Goal: Use online tool/utility: Utilize a website feature to perform a specific function

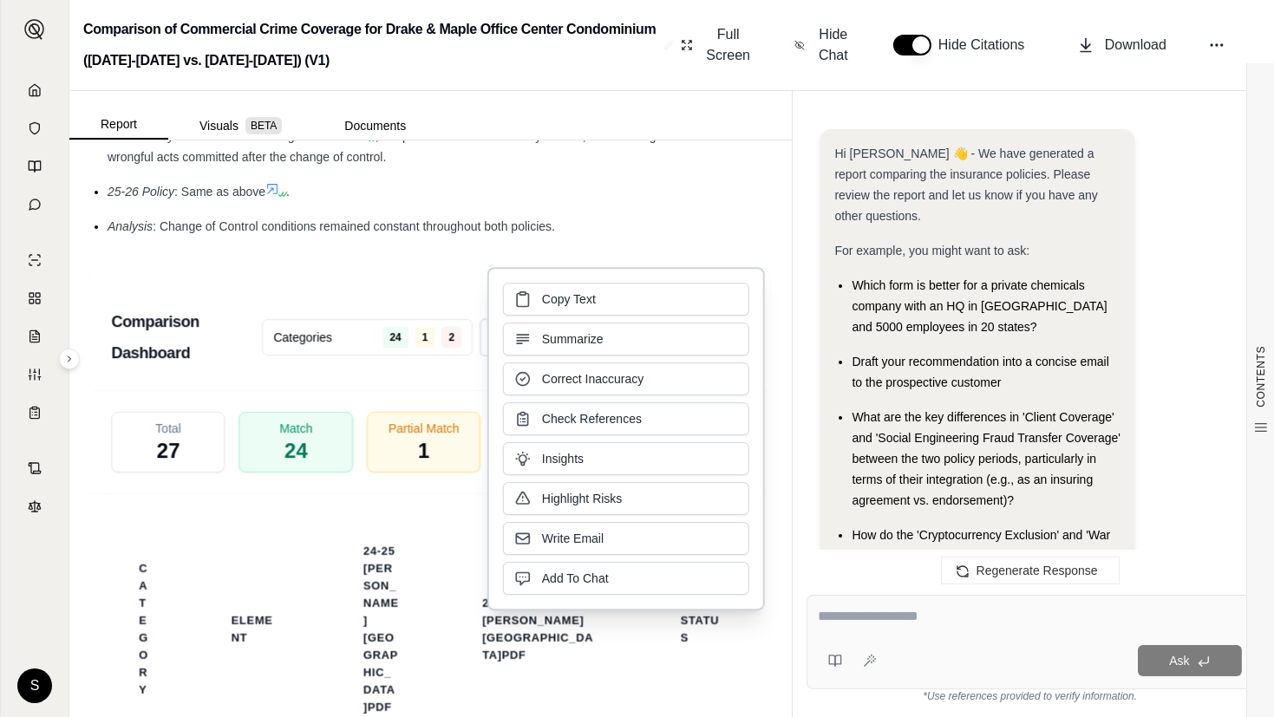
scroll to position [5260, 0]
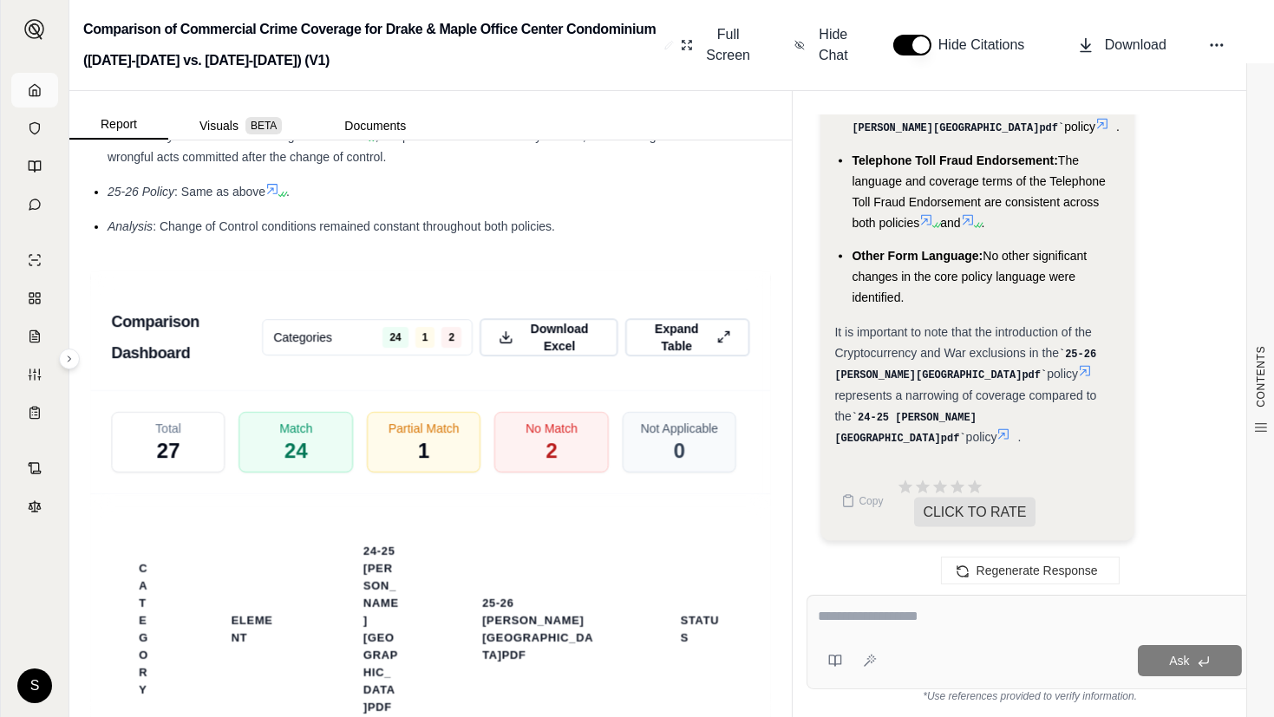
click at [41, 89] on icon at bounding box center [35, 90] width 14 height 14
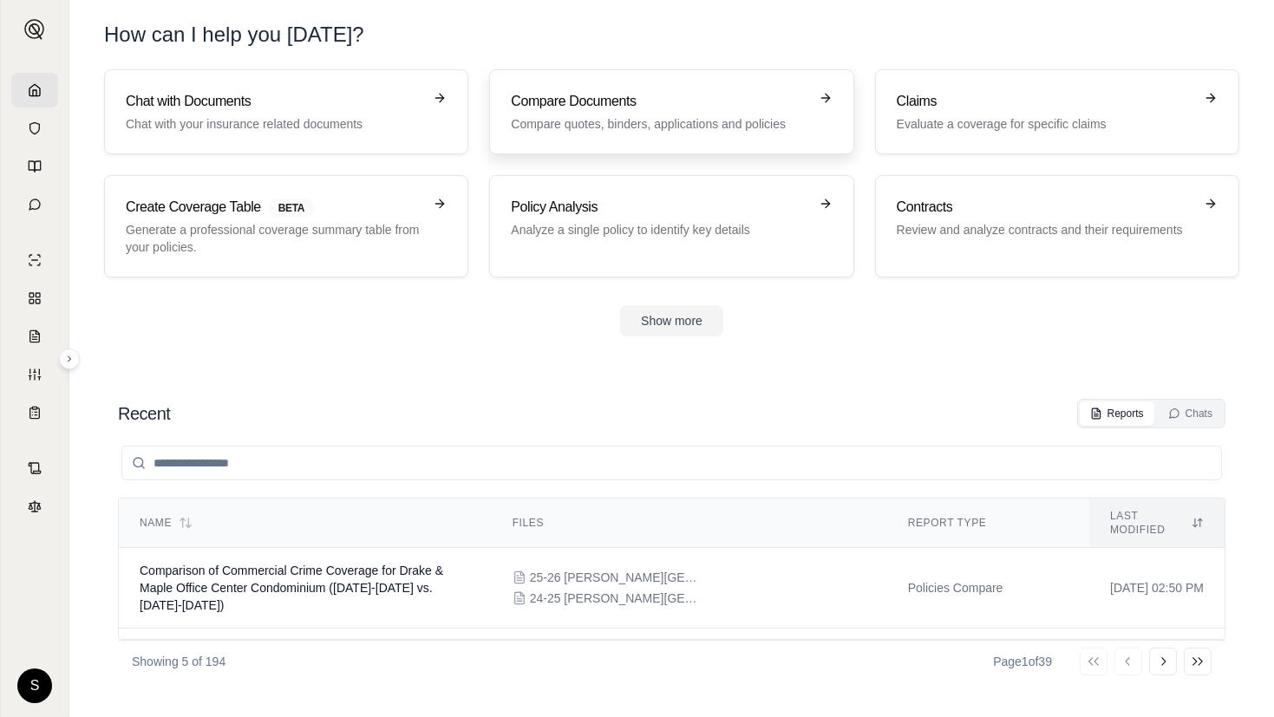
click at [591, 83] on link "Compare Documents Compare quotes, binders, applications and policies" at bounding box center [671, 111] width 364 height 85
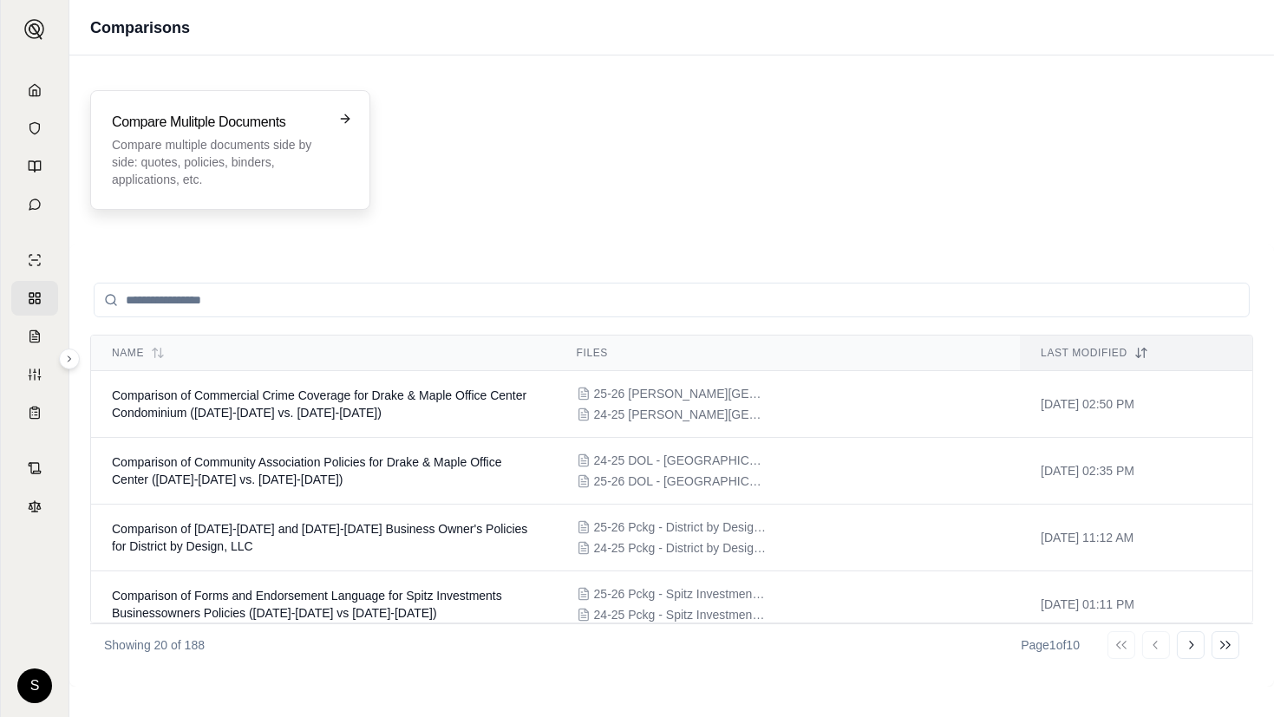
click at [263, 147] on p "Compare multiple documents side by side: quotes, policies, binders, application…" at bounding box center [218, 162] width 212 height 52
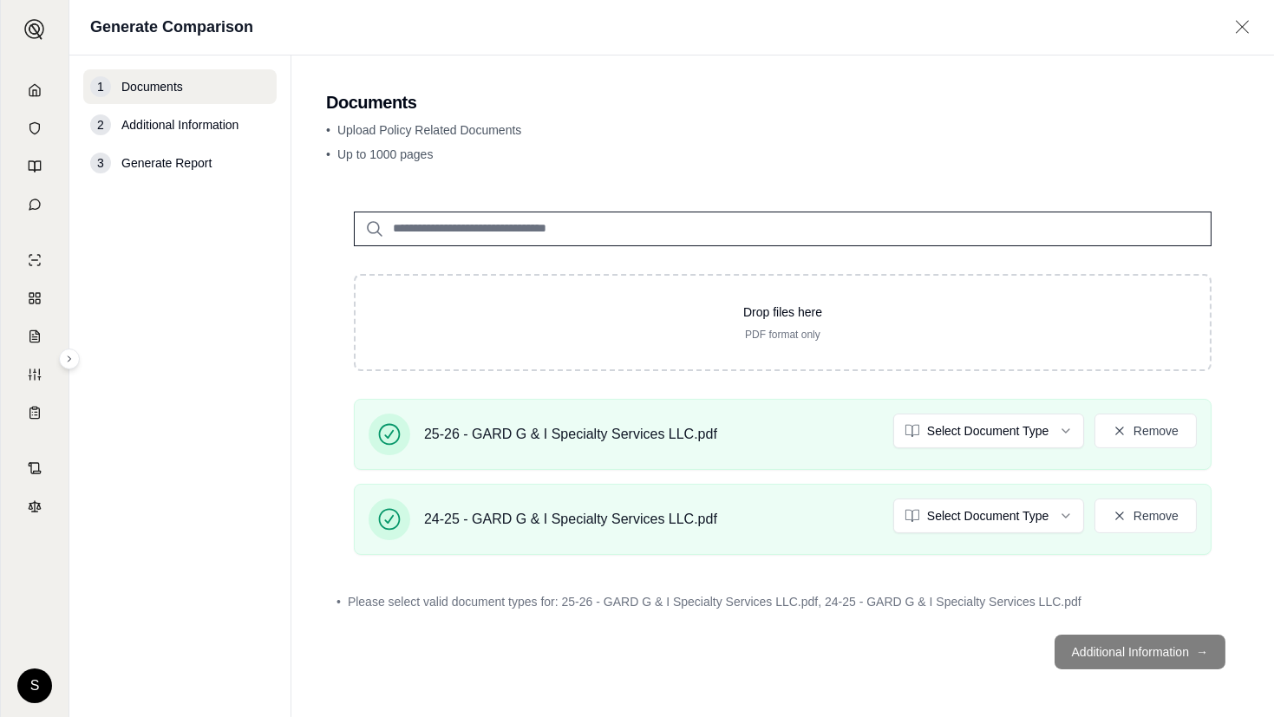
click at [1018, 428] on html "S Generate Comparison 1 Documents 2 Additional Information 3 Generate Report Do…" at bounding box center [637, 358] width 1274 height 717
click at [988, 503] on html "S Generate Comparison 1 Documents 2 Additional Information 3 Generate Report Do…" at bounding box center [637, 358] width 1274 height 717
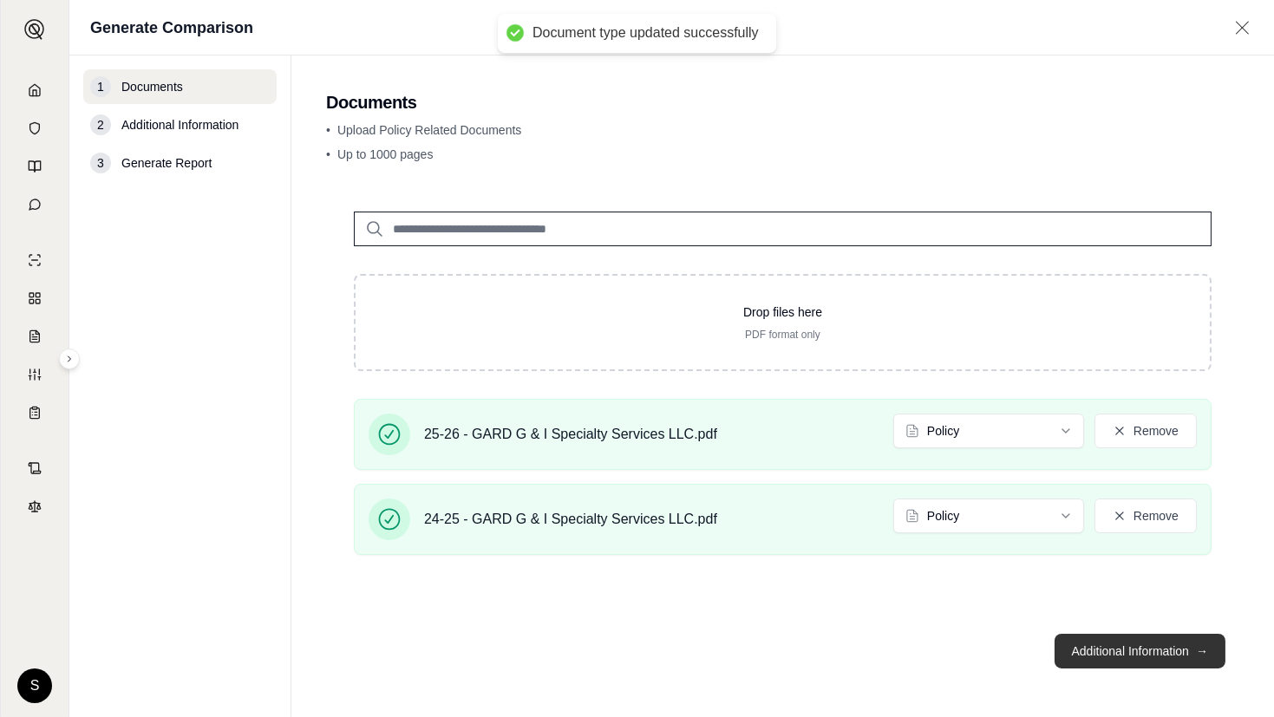
click at [1101, 657] on button "Additional Information →" at bounding box center [1140, 651] width 171 height 35
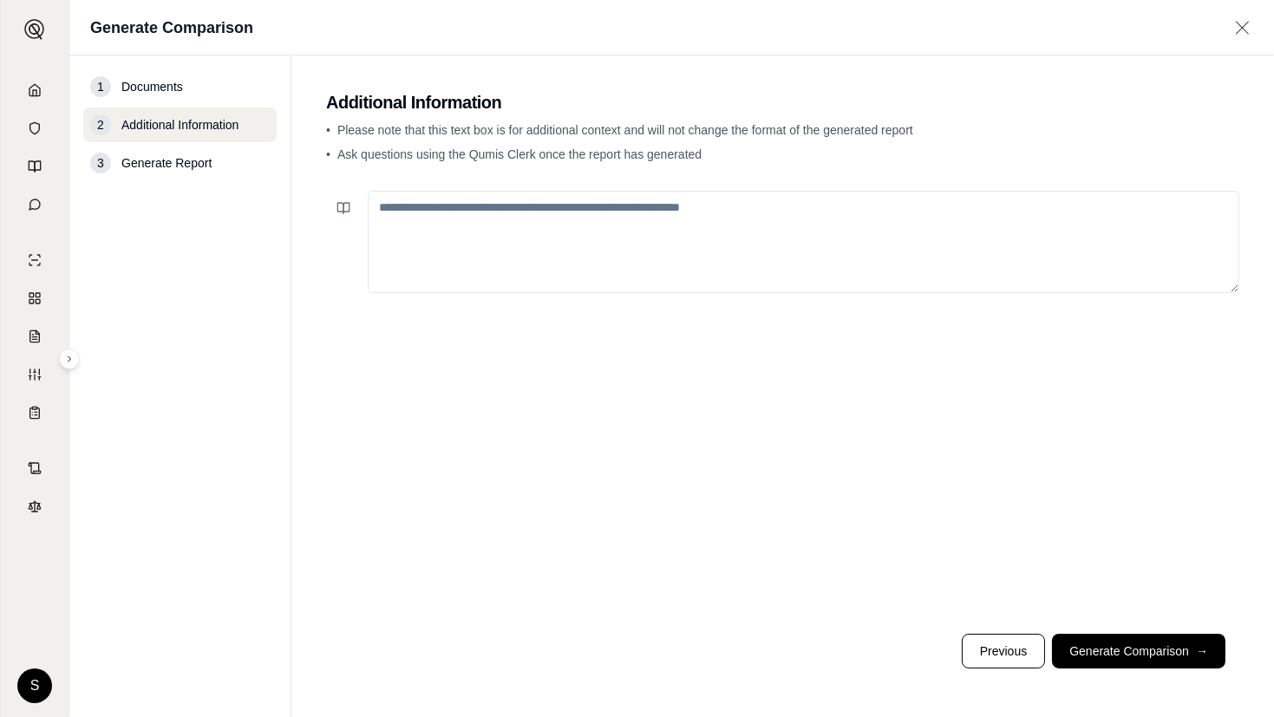
click at [725, 225] on textarea at bounding box center [804, 242] width 872 height 102
paste textarea "**********"
type textarea "**********"
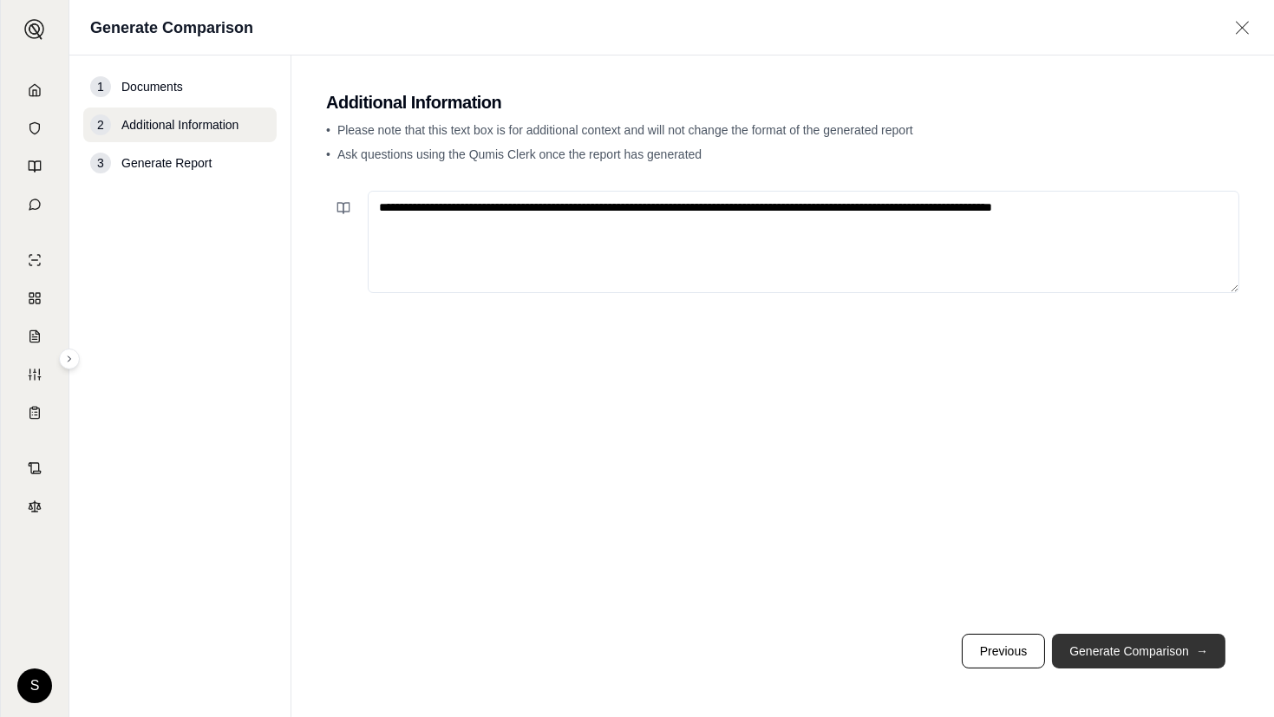
click at [1121, 649] on button "Generate Comparison →" at bounding box center [1138, 651] width 173 height 35
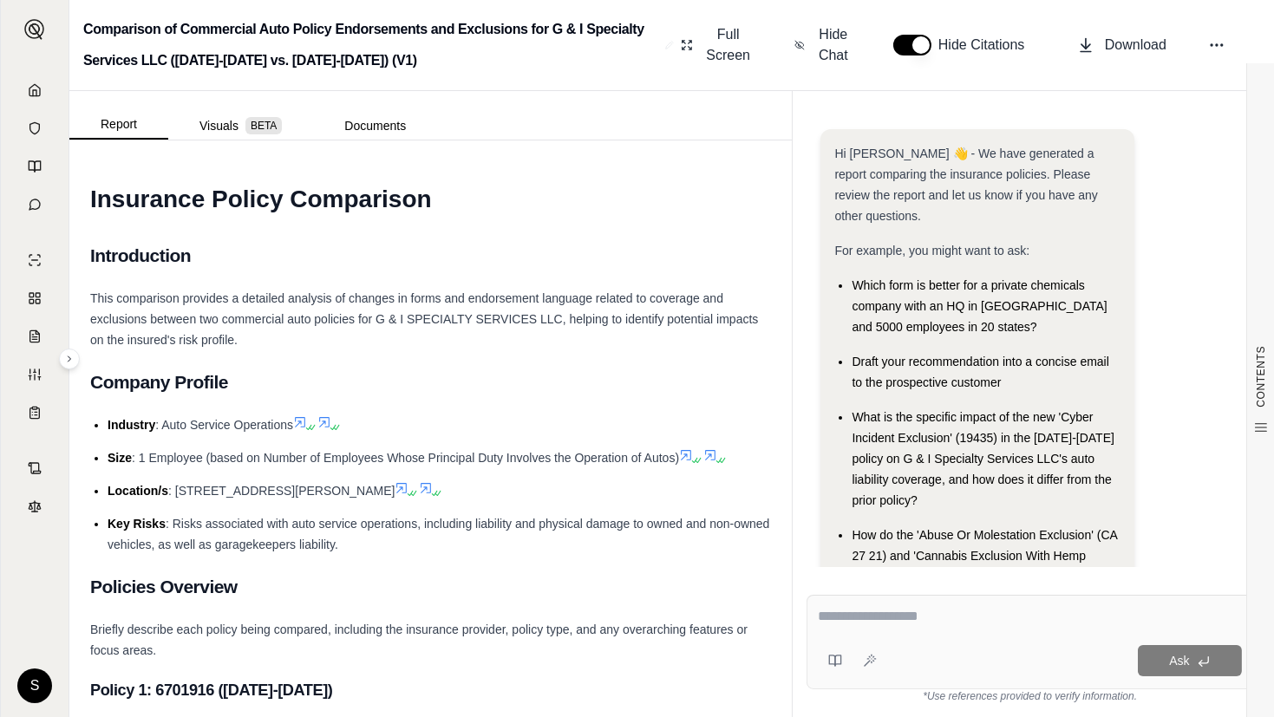
scroll to position [137, 0]
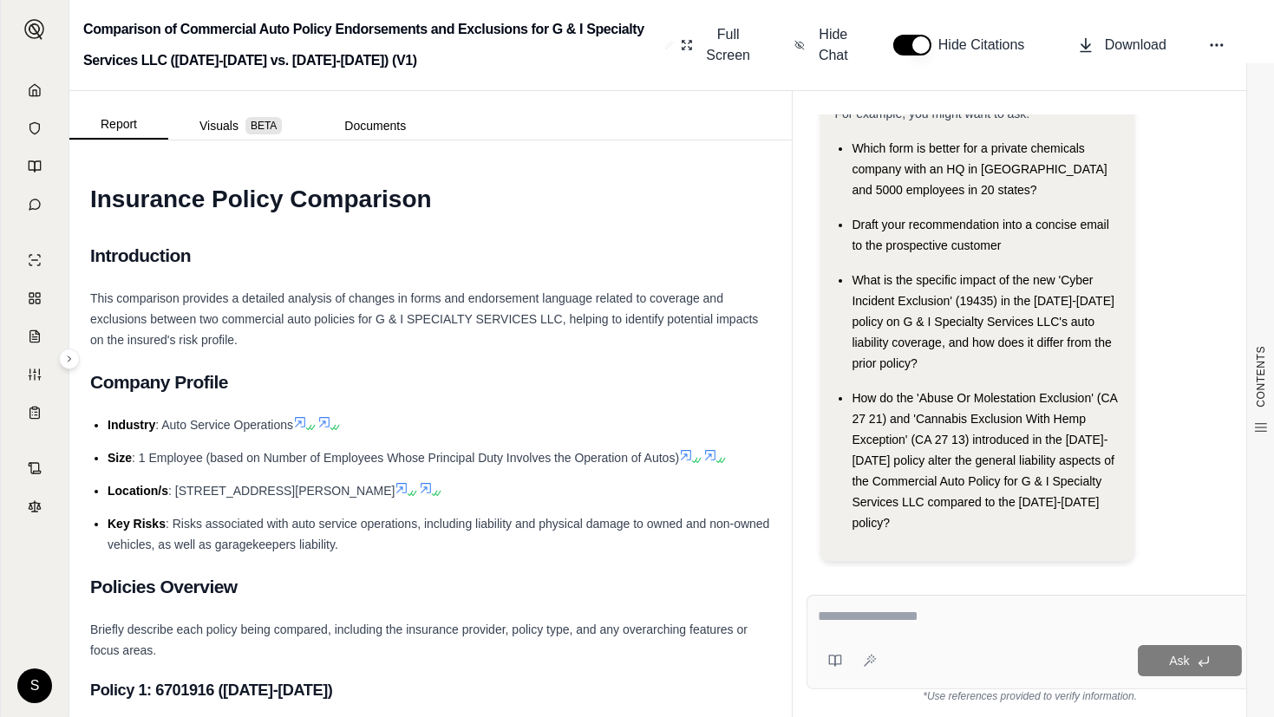
type textarea "**********"
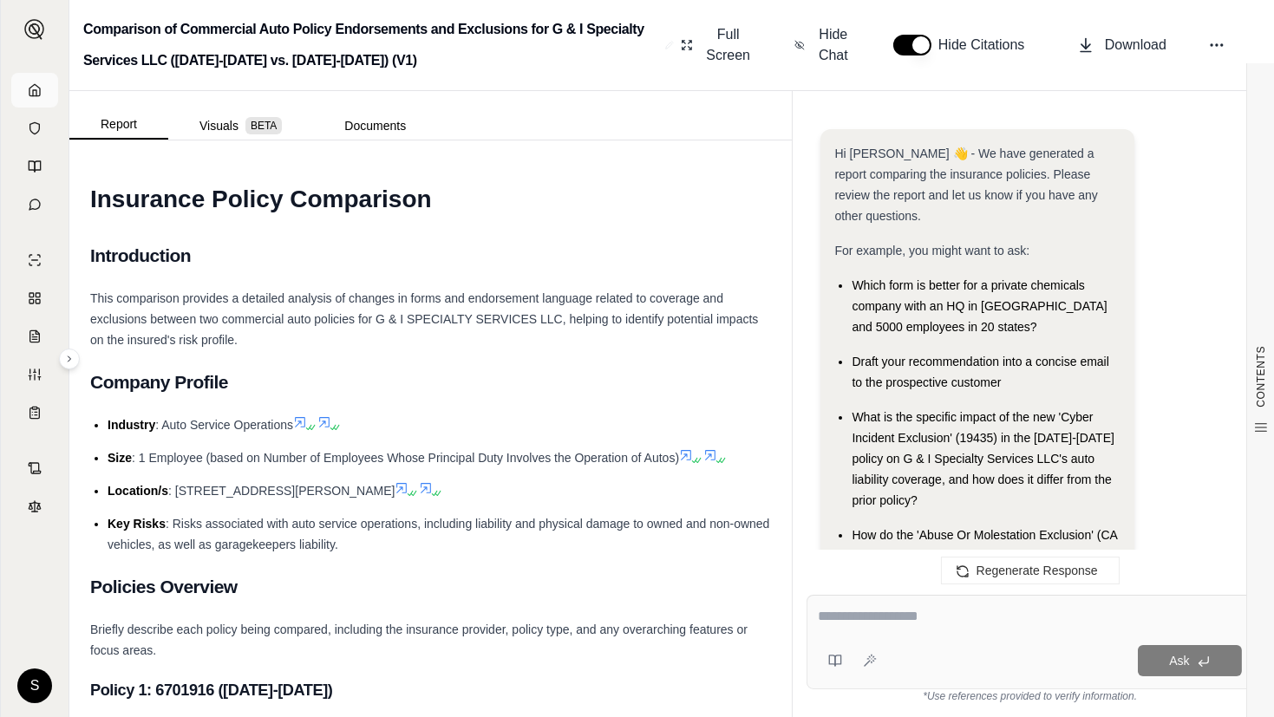
scroll to position [6359, 0]
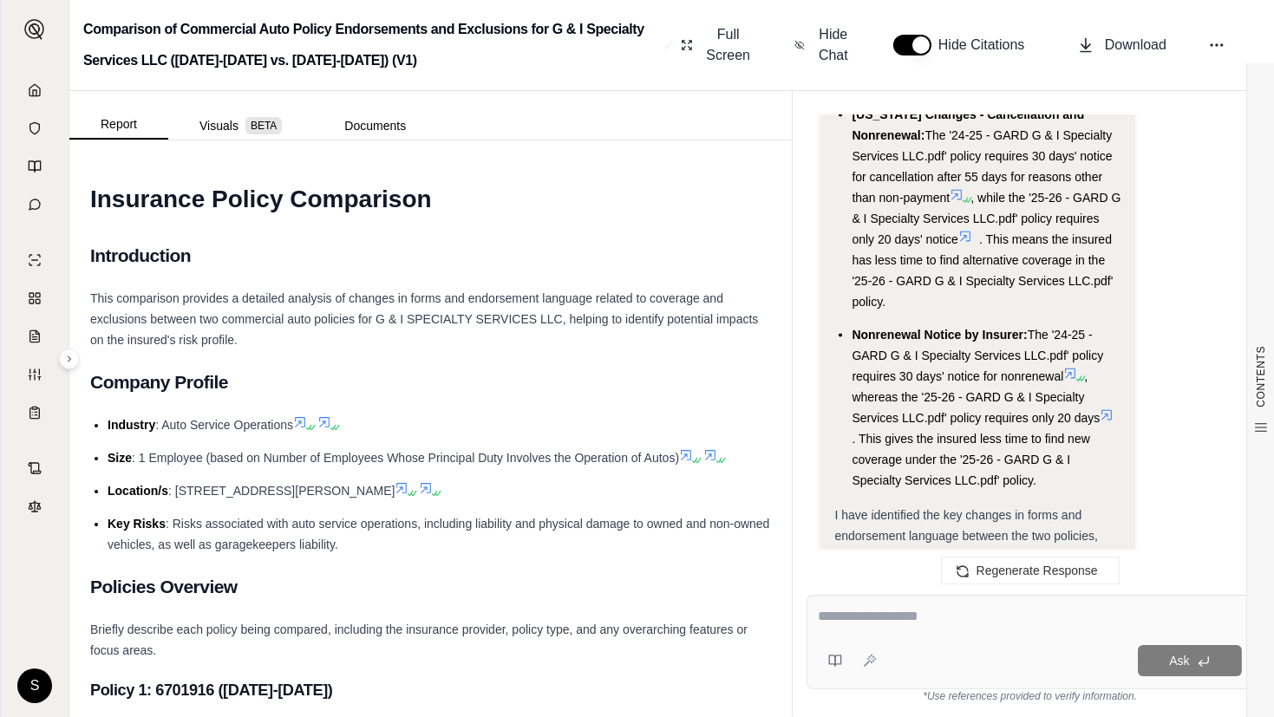
drag, startPoint x: 950, startPoint y: 424, endPoint x: 967, endPoint y: 438, distance: 21.5
click at [950, 505] on div "I have identified the key changes in forms and endorsement language between the…" at bounding box center [977, 557] width 286 height 104
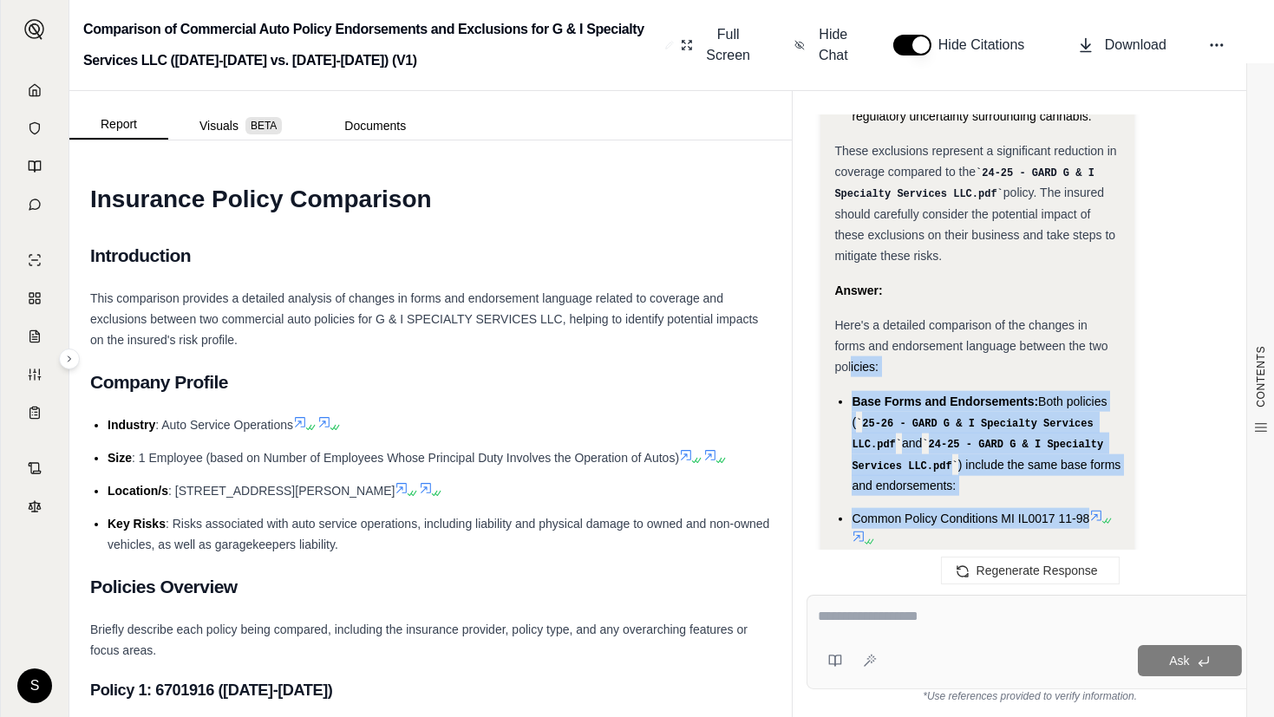
scroll to position [4467, 0]
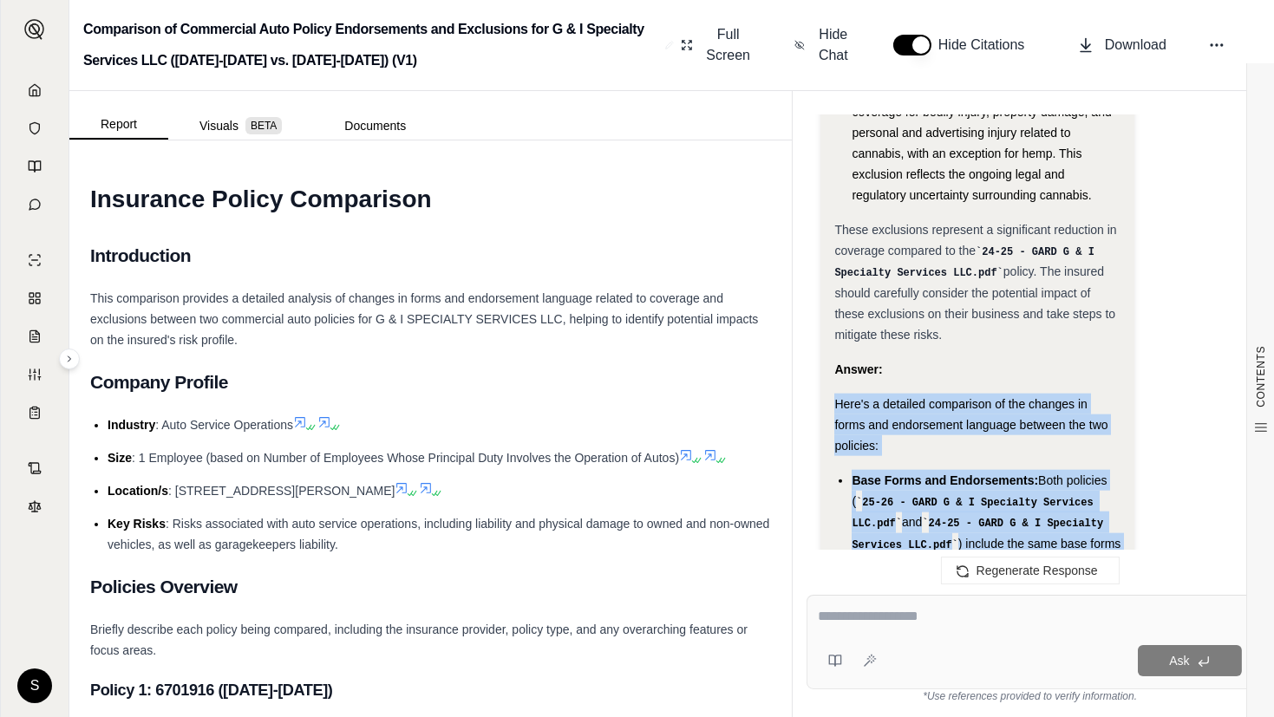
drag, startPoint x: 1005, startPoint y: 440, endPoint x: 830, endPoint y: 304, distance: 221.3
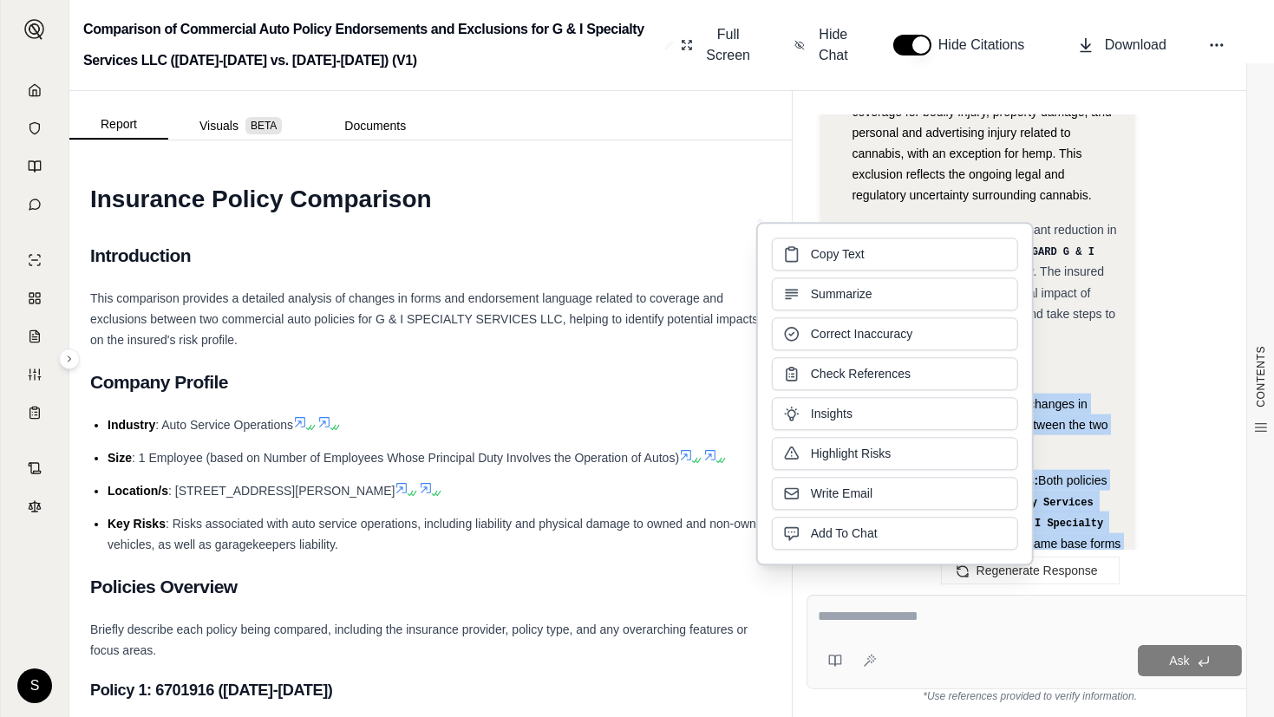
copy div "Here's a detailed comparison of the changes in forms and endorsement language b…"
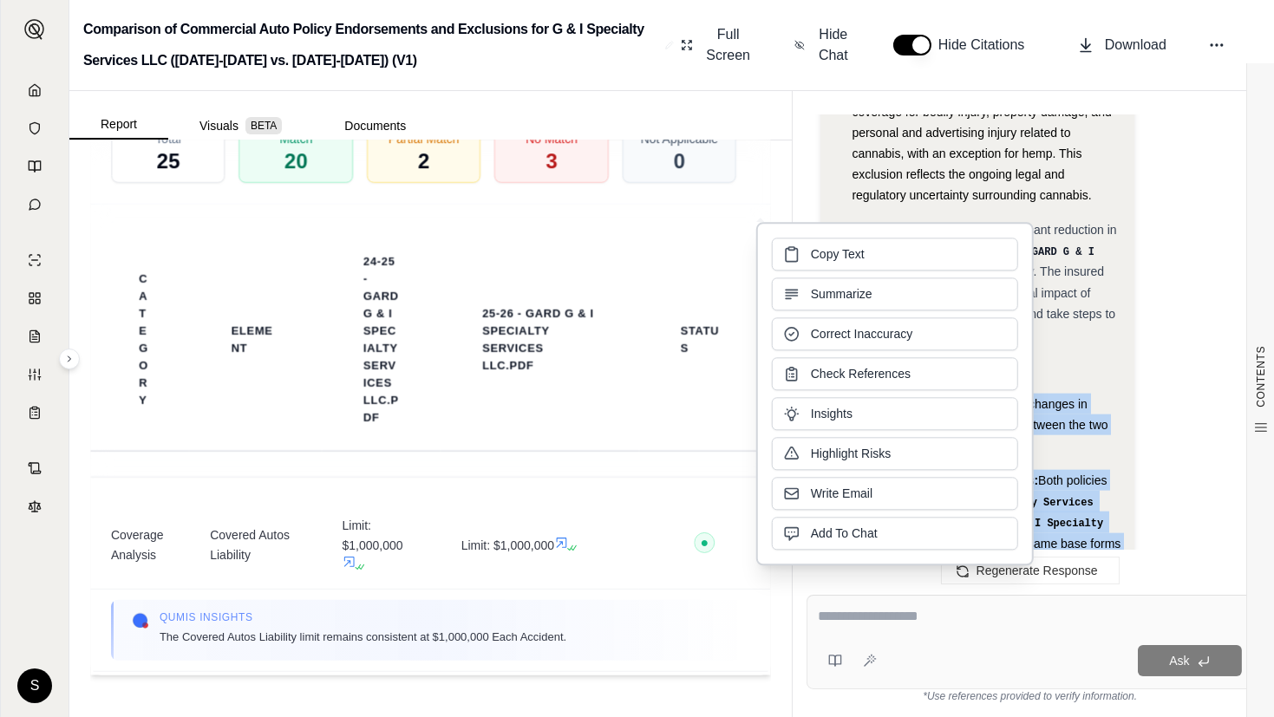
scroll to position [3524, 0]
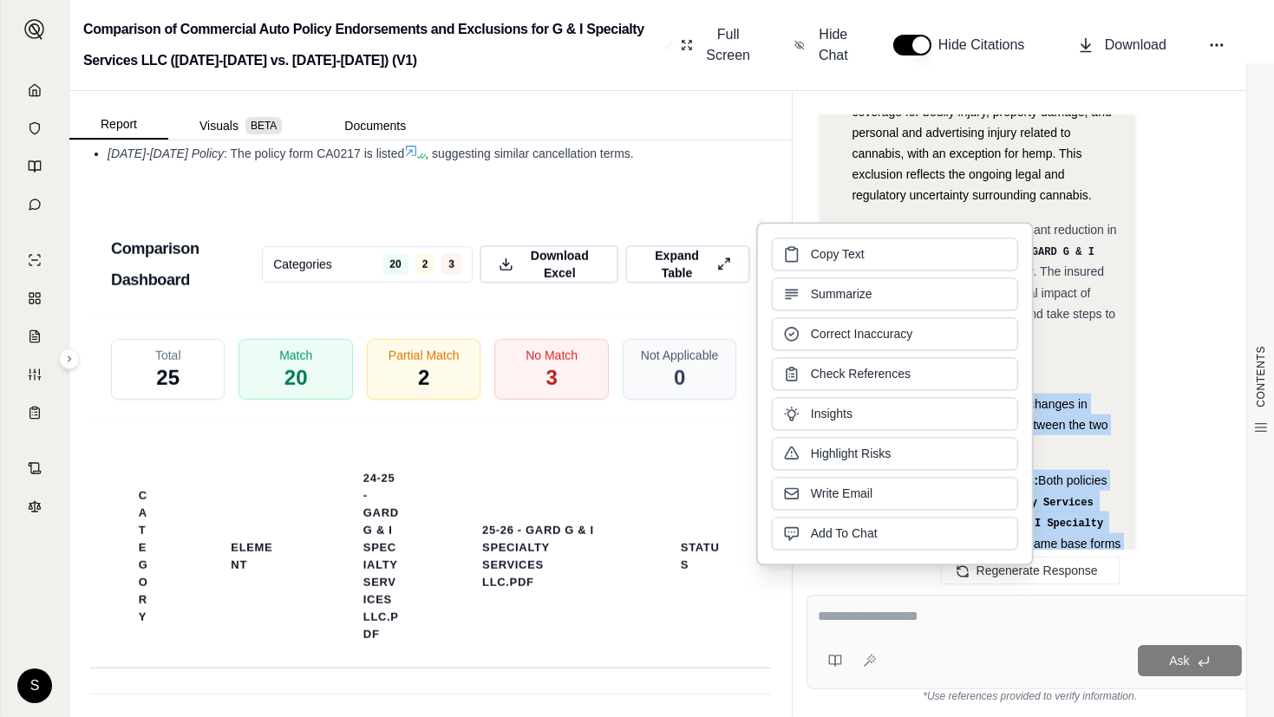
drag, startPoint x: 516, startPoint y: 280, endPoint x: 201, endPoint y: 276, distance: 314.8
click at [507, 280] on button "Download Excel" at bounding box center [549, 264] width 139 height 38
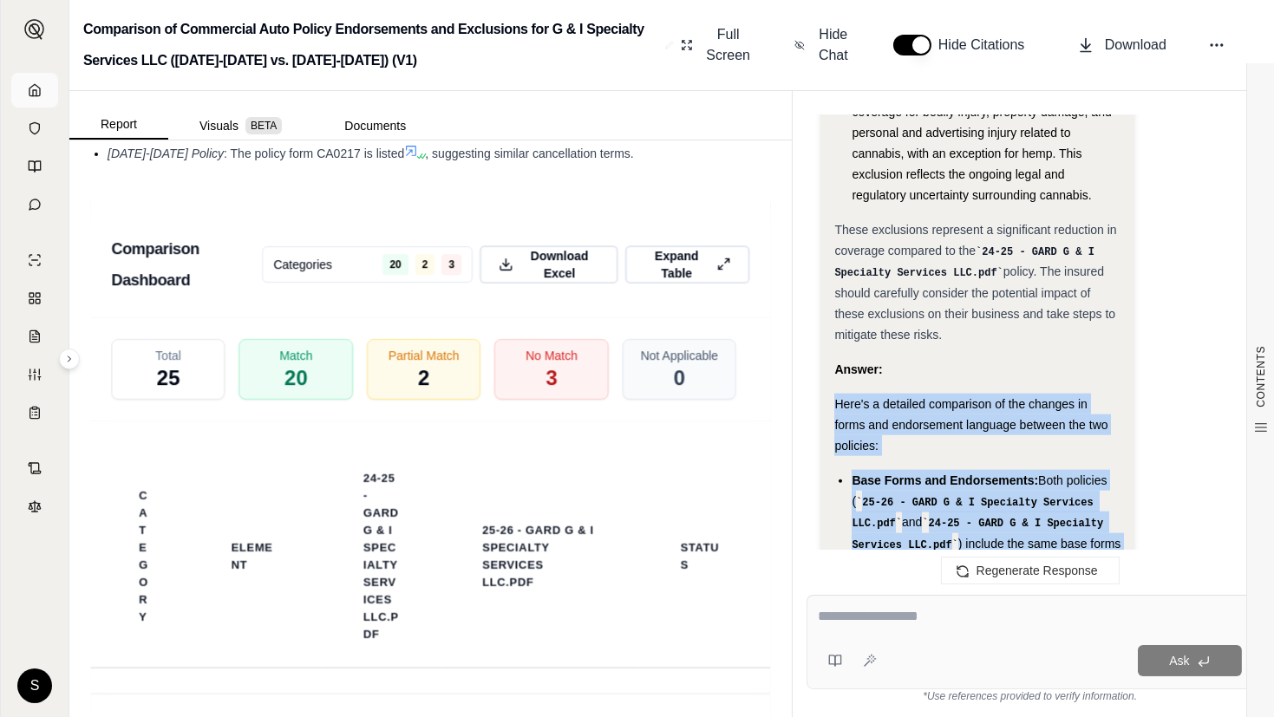
click at [28, 89] on icon at bounding box center [35, 90] width 14 height 14
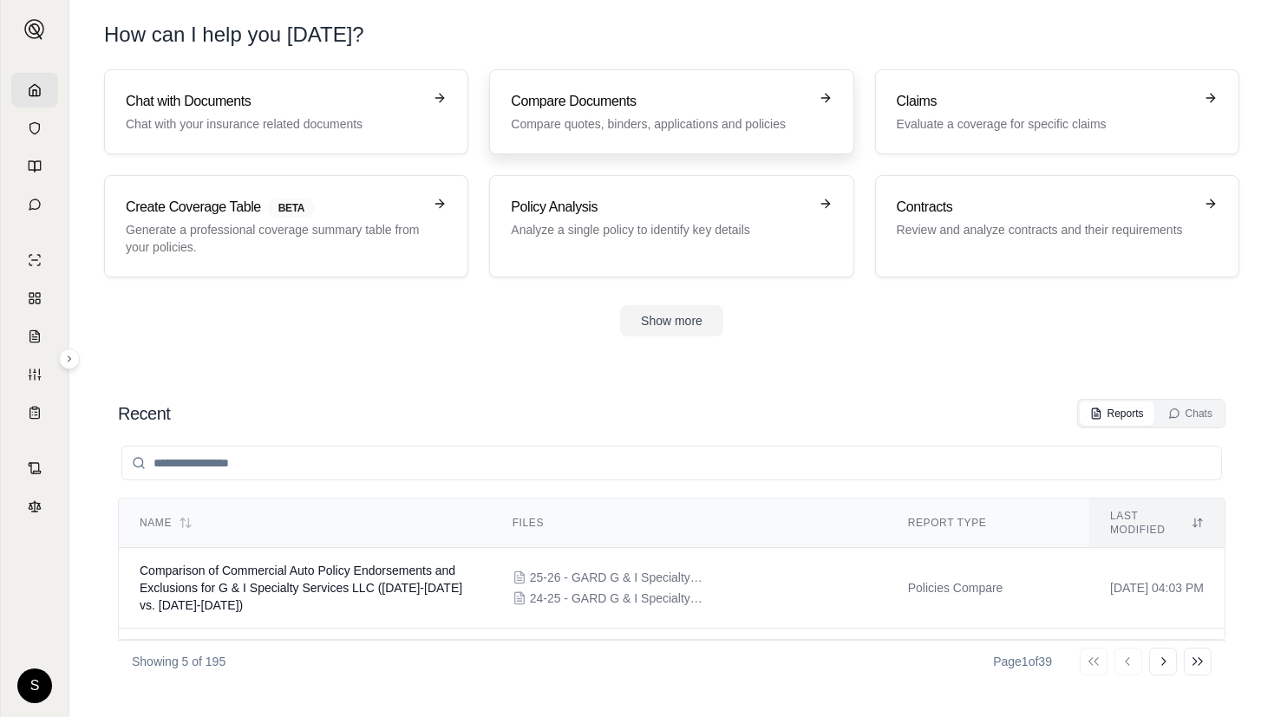
click at [637, 94] on h3 "Compare Documents" at bounding box center [659, 101] width 297 height 21
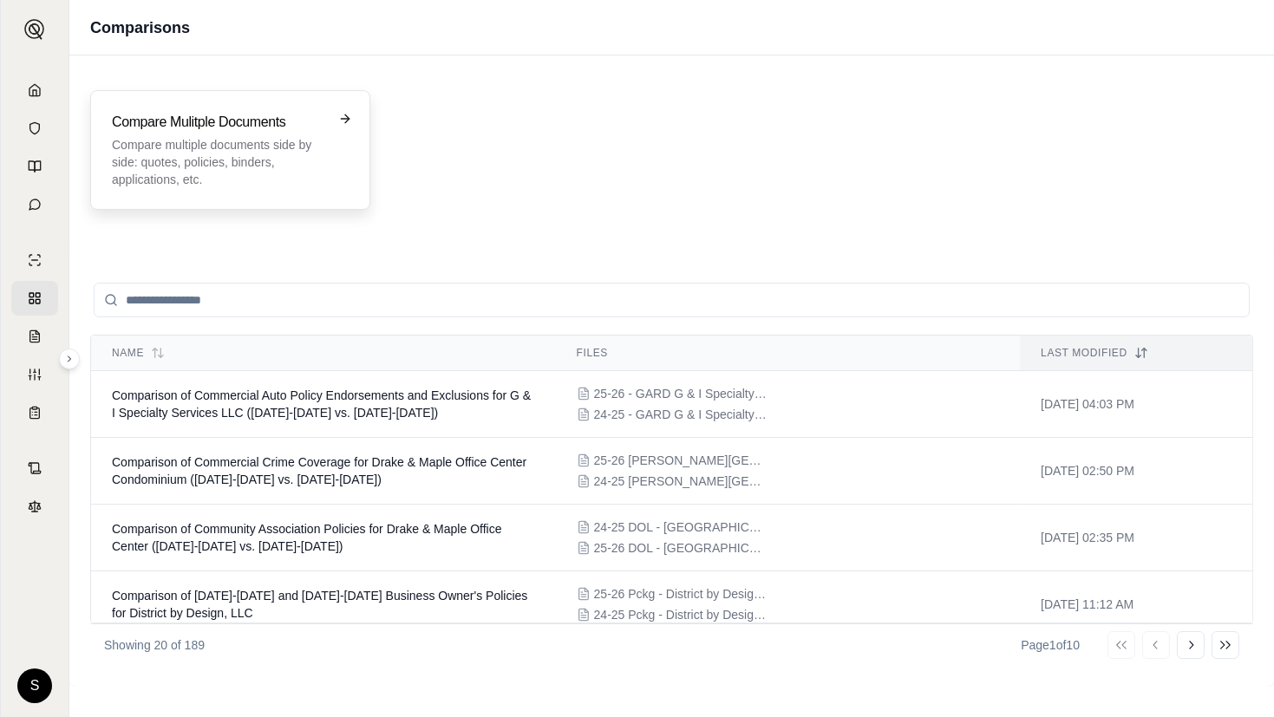
click at [281, 148] on p "Compare multiple documents side by side: quotes, policies, binders, application…" at bounding box center [218, 162] width 212 height 52
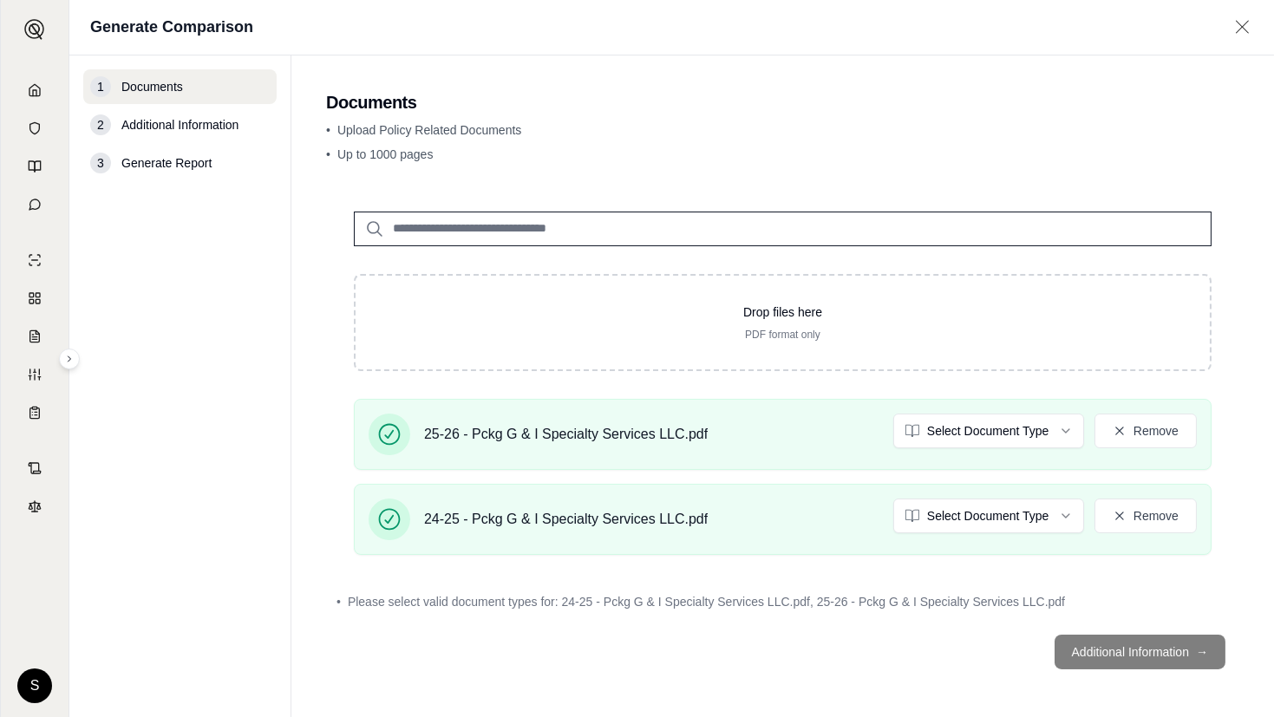
click at [1042, 437] on html "S Generate Comparison 1 Documents 2 Additional Information 3 Generate Report Do…" at bounding box center [637, 358] width 1274 height 717
click at [983, 515] on html "Document type updated successfully S Generate Comparison 1 Documents 2 Addition…" at bounding box center [637, 358] width 1274 height 717
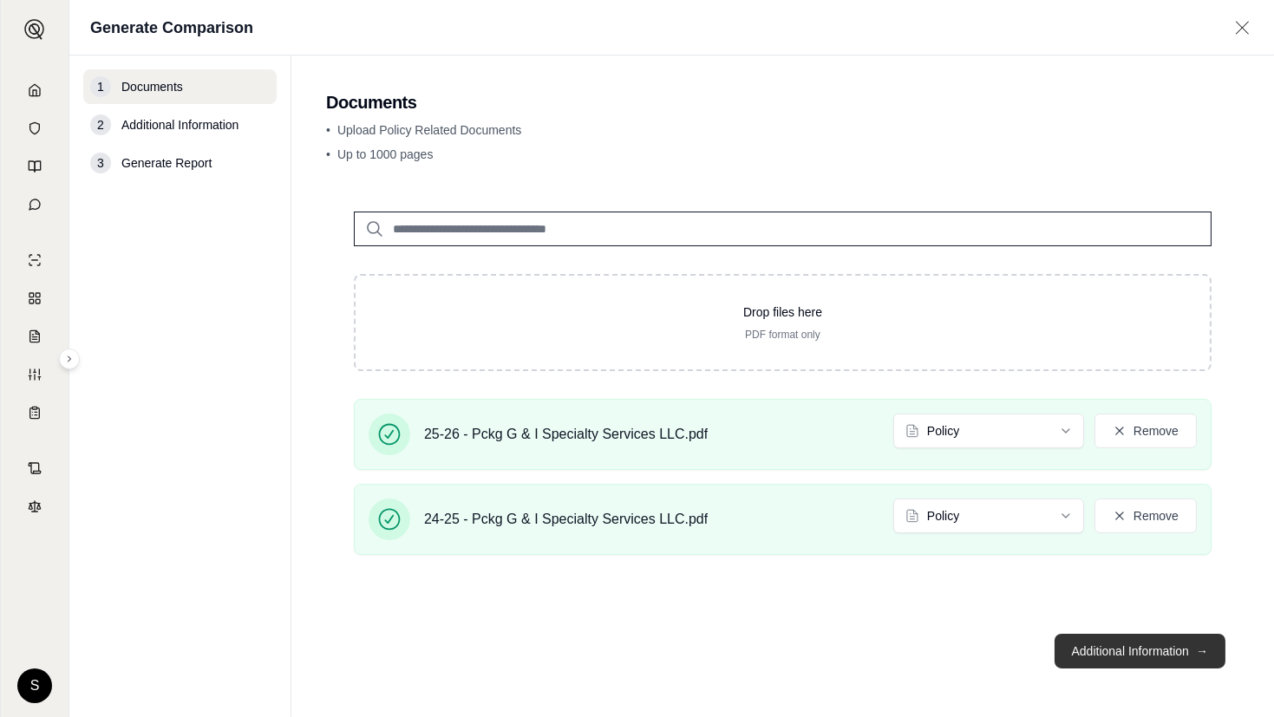
click at [1150, 650] on button "Additional Information →" at bounding box center [1140, 651] width 171 height 35
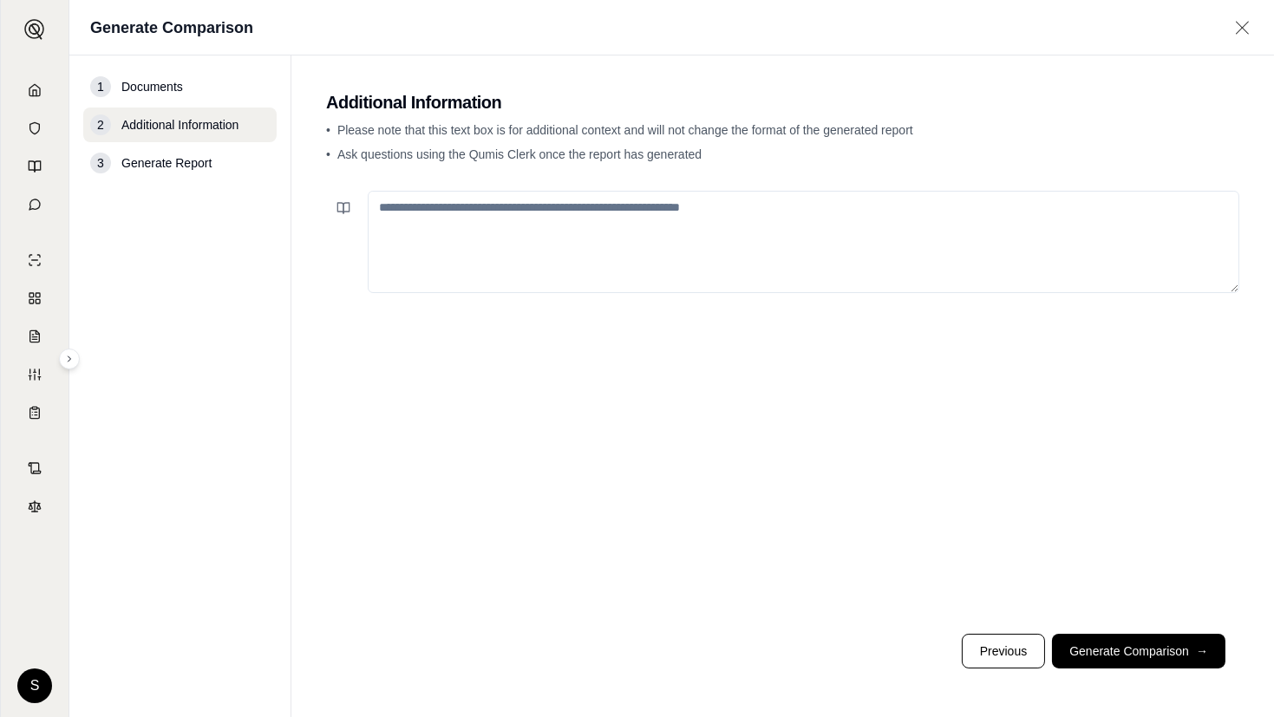
click at [659, 222] on textarea at bounding box center [804, 242] width 872 height 102
paste textarea "**********"
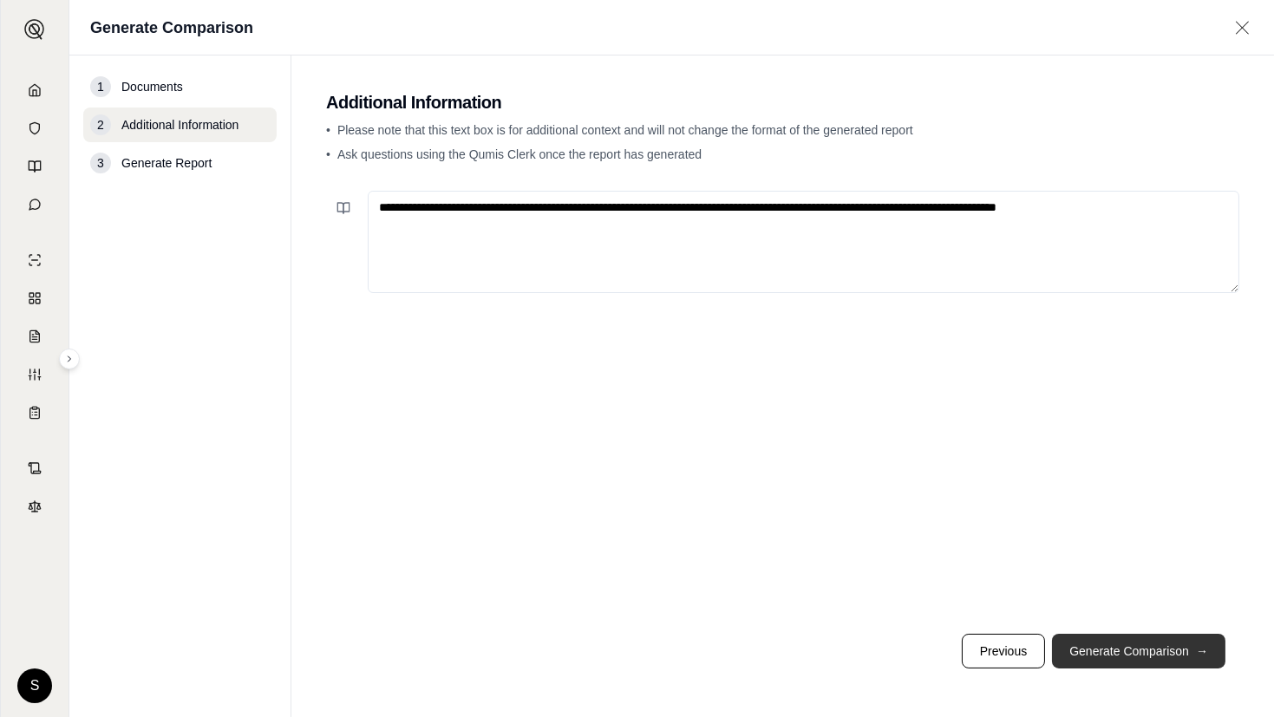
type textarea "**********"
click at [1169, 650] on button "Generate Comparison →" at bounding box center [1138, 651] width 173 height 35
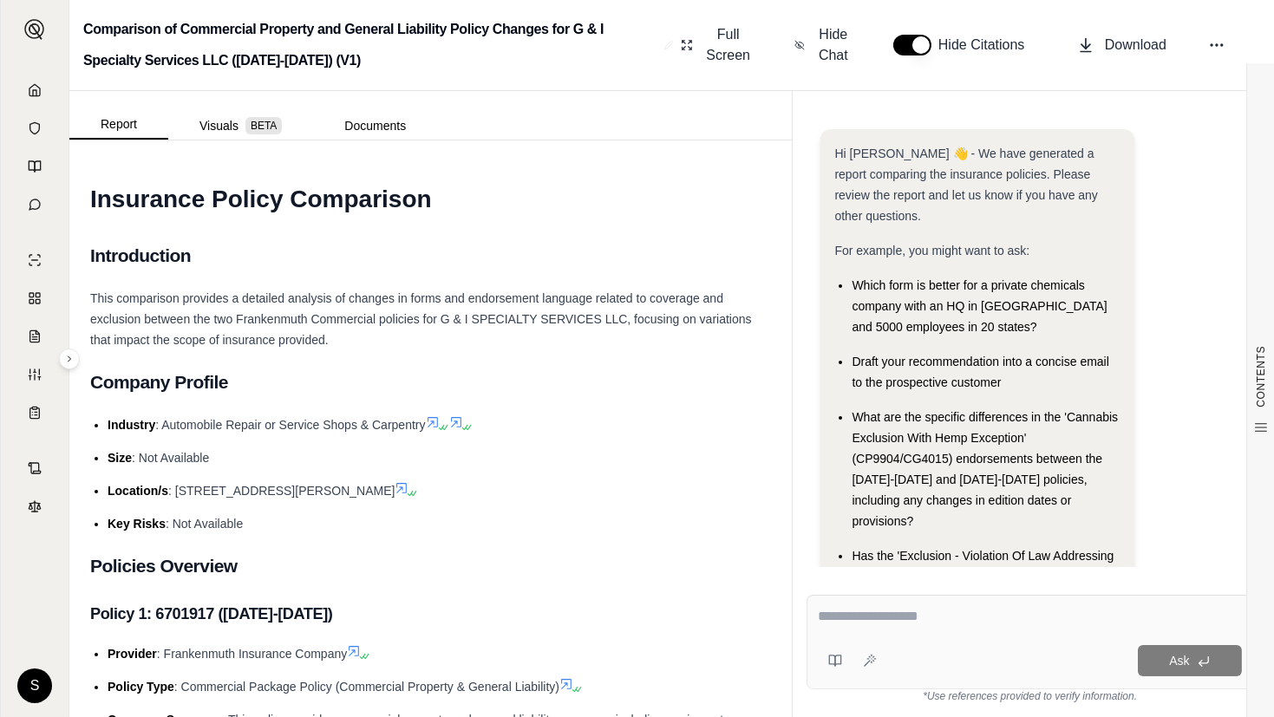
scroll to position [116, 0]
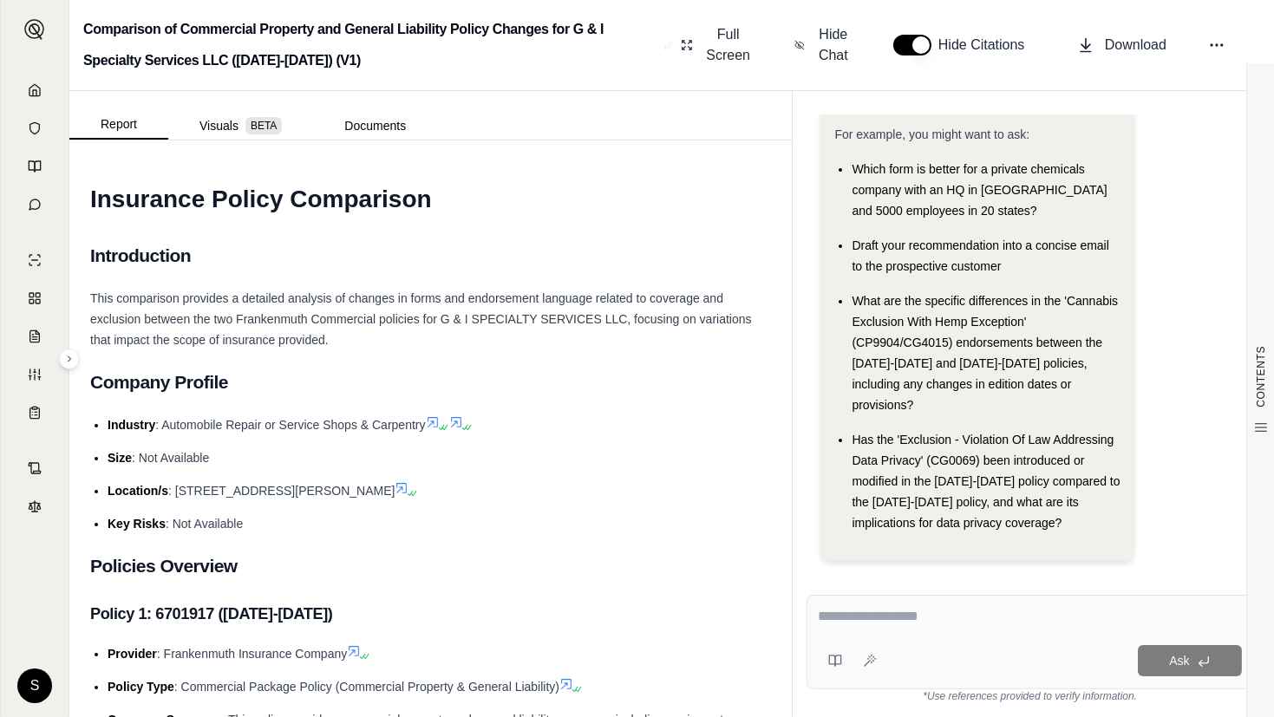
click at [843, 617] on textarea at bounding box center [1030, 616] width 424 height 21
paste textarea "**********"
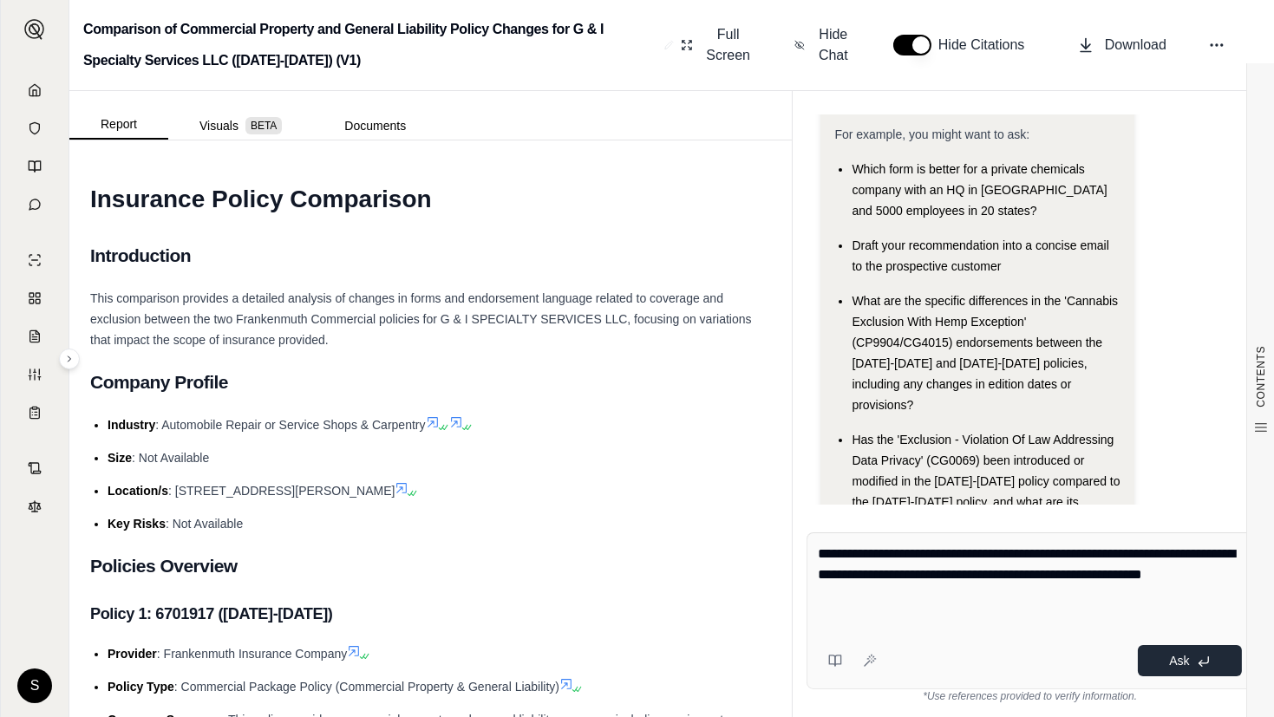
type textarea "**********"
click at [1197, 658] on icon at bounding box center [1204, 662] width 14 height 14
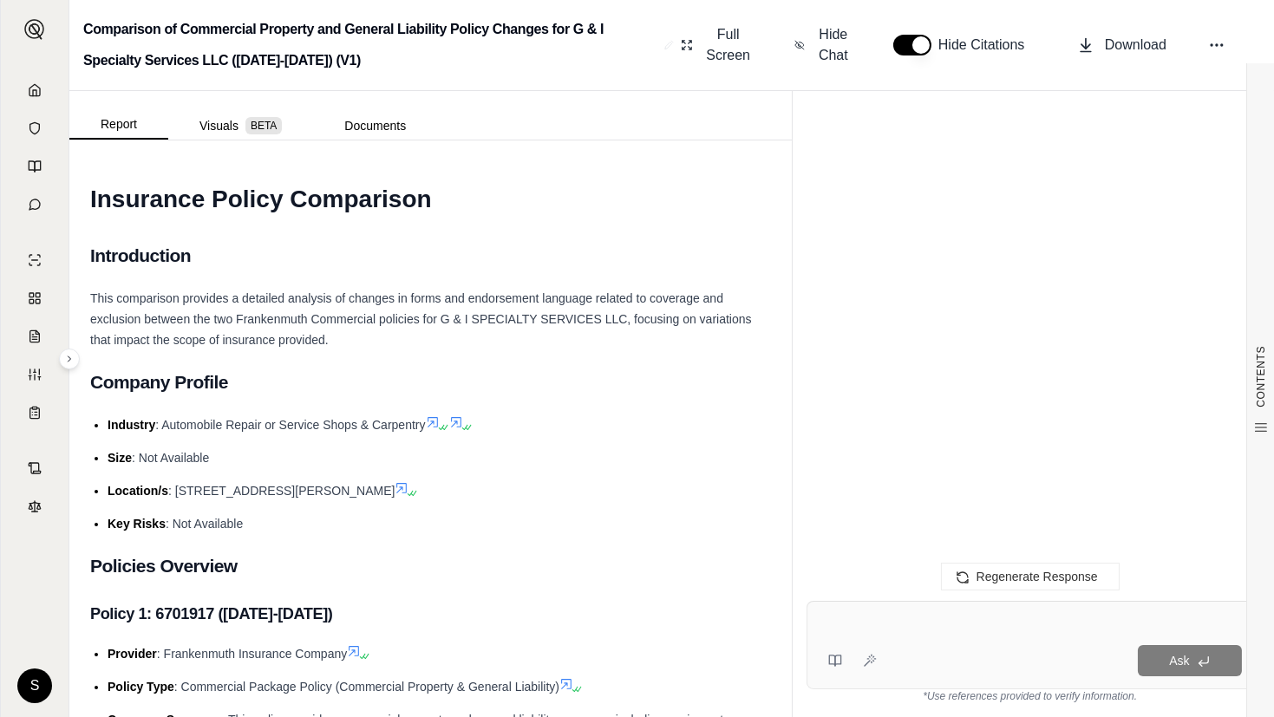
scroll to position [5594, 0]
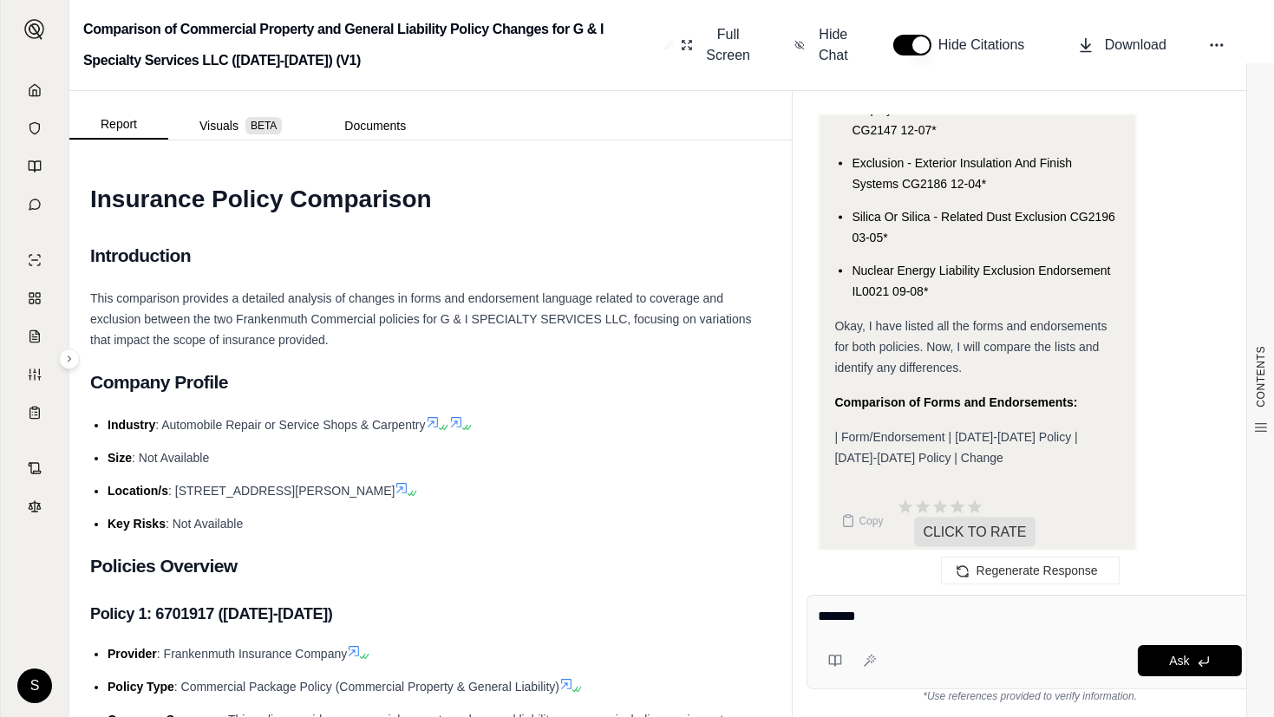
type textarea "********"
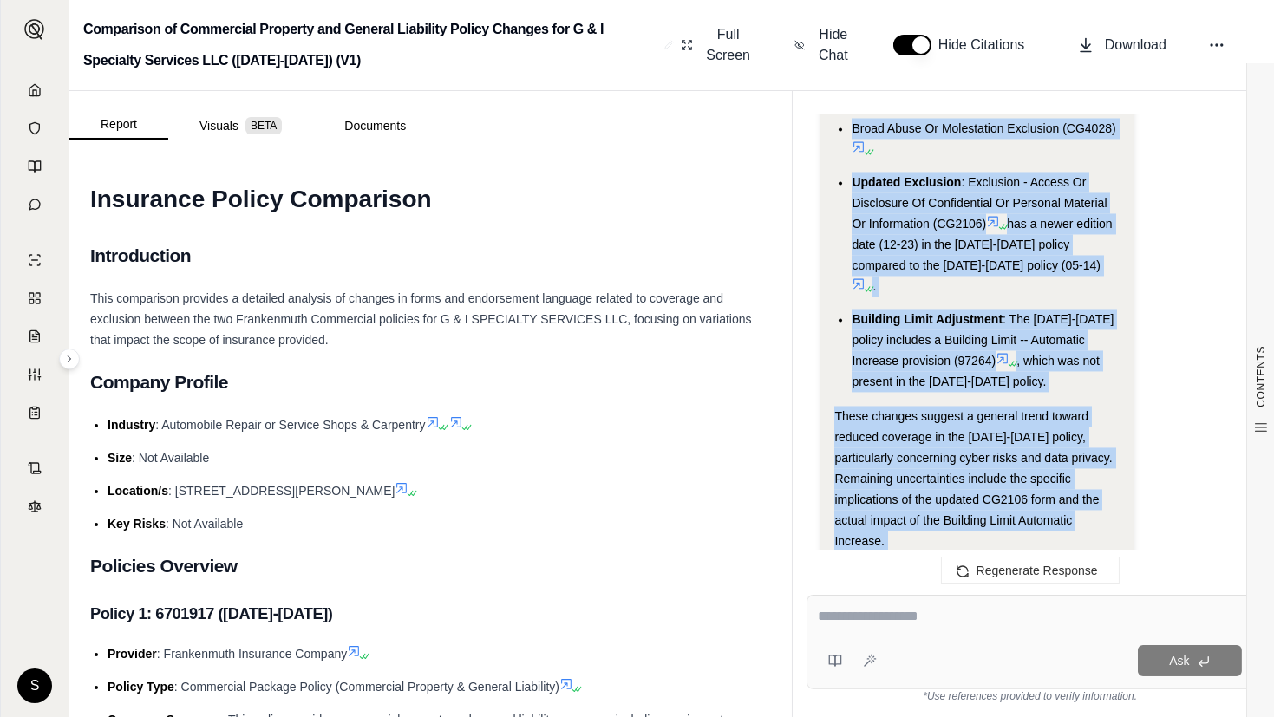
scroll to position [7545, 0]
drag, startPoint x: 834, startPoint y: 316, endPoint x: 893, endPoint y: 434, distance: 132.6
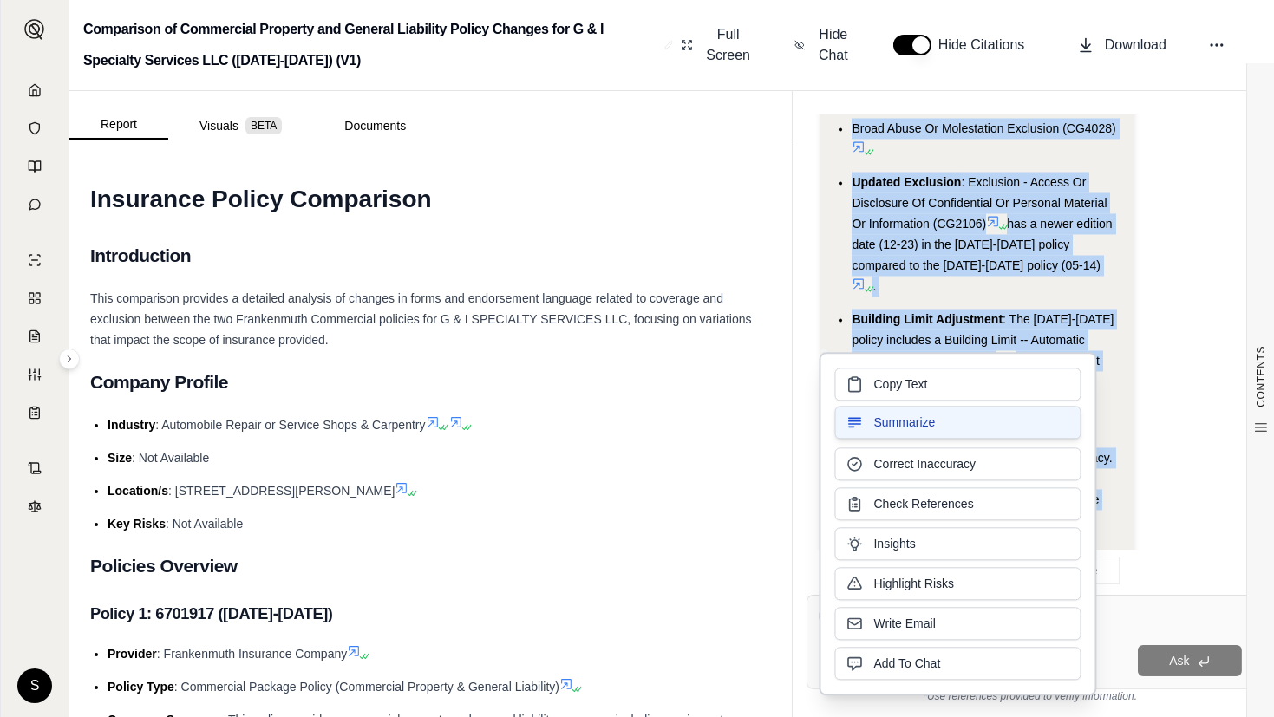
copy div "The key changes between the [DATE]-[DATE] and [DATE]-[DATE] policies for G & I …"
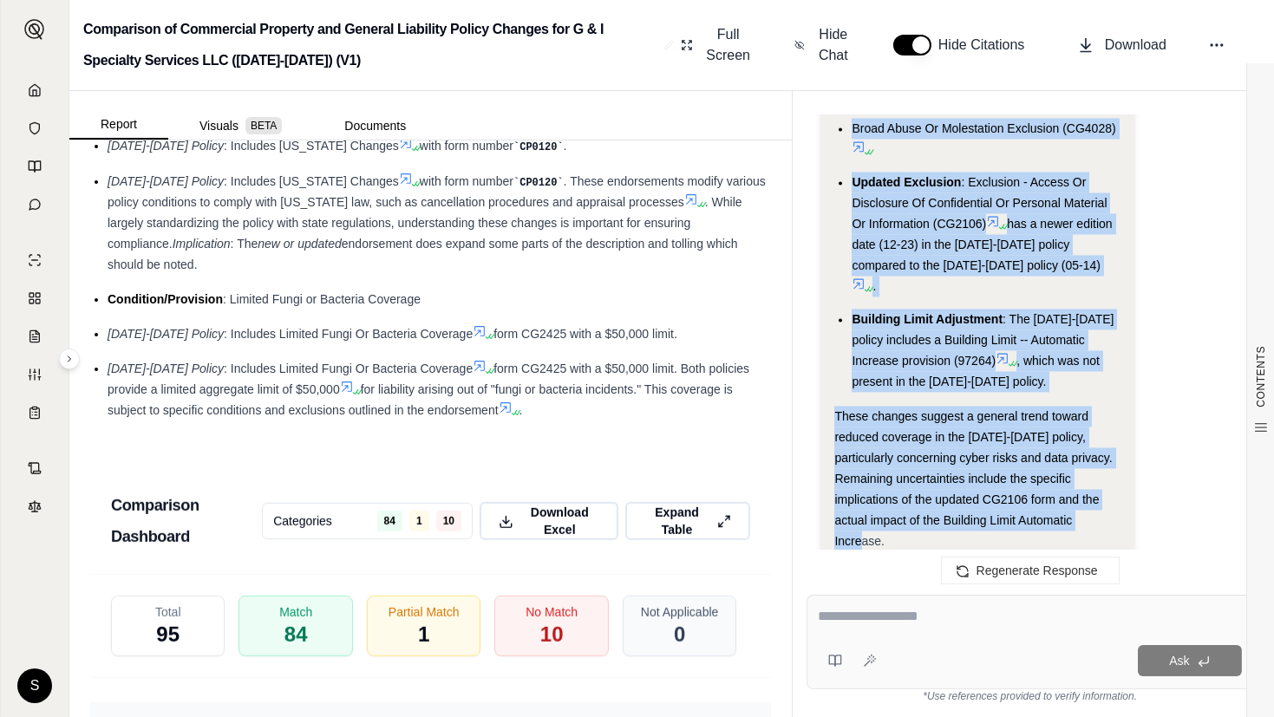
scroll to position [3153, 0]
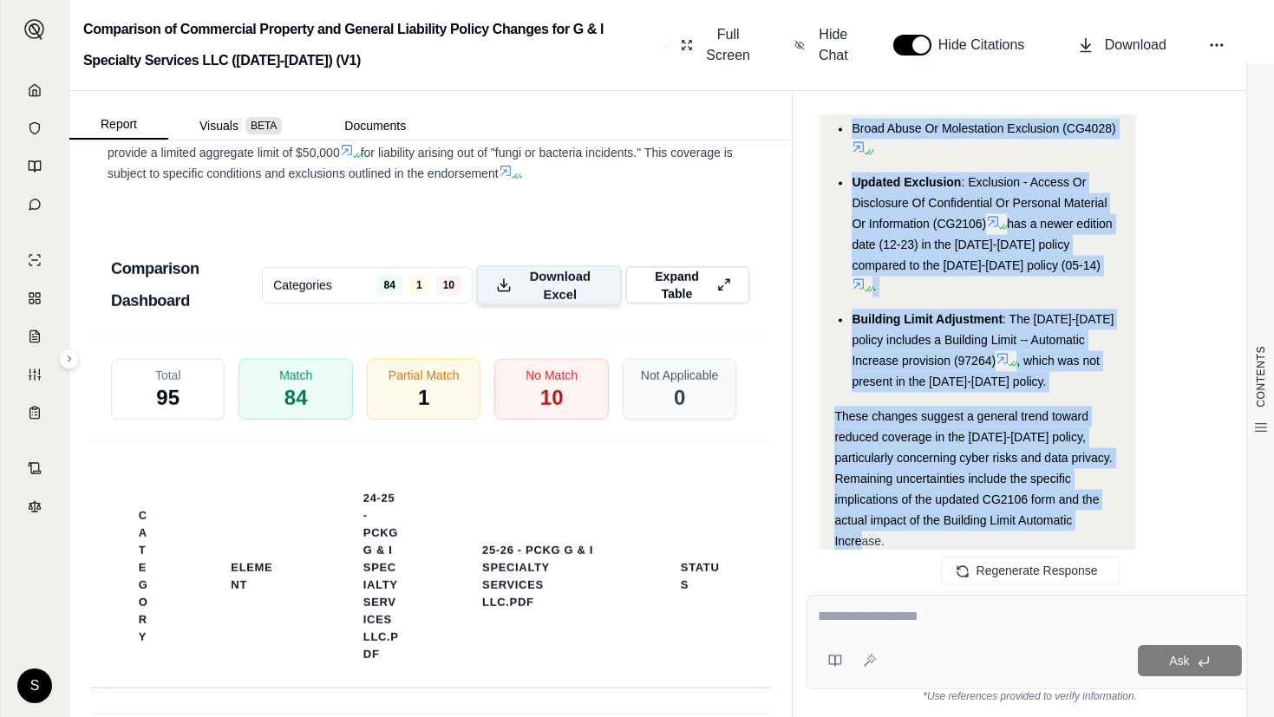
click at [536, 303] on span "Download Excel" at bounding box center [560, 285] width 82 height 36
